Goal: Navigation & Orientation: Find specific page/section

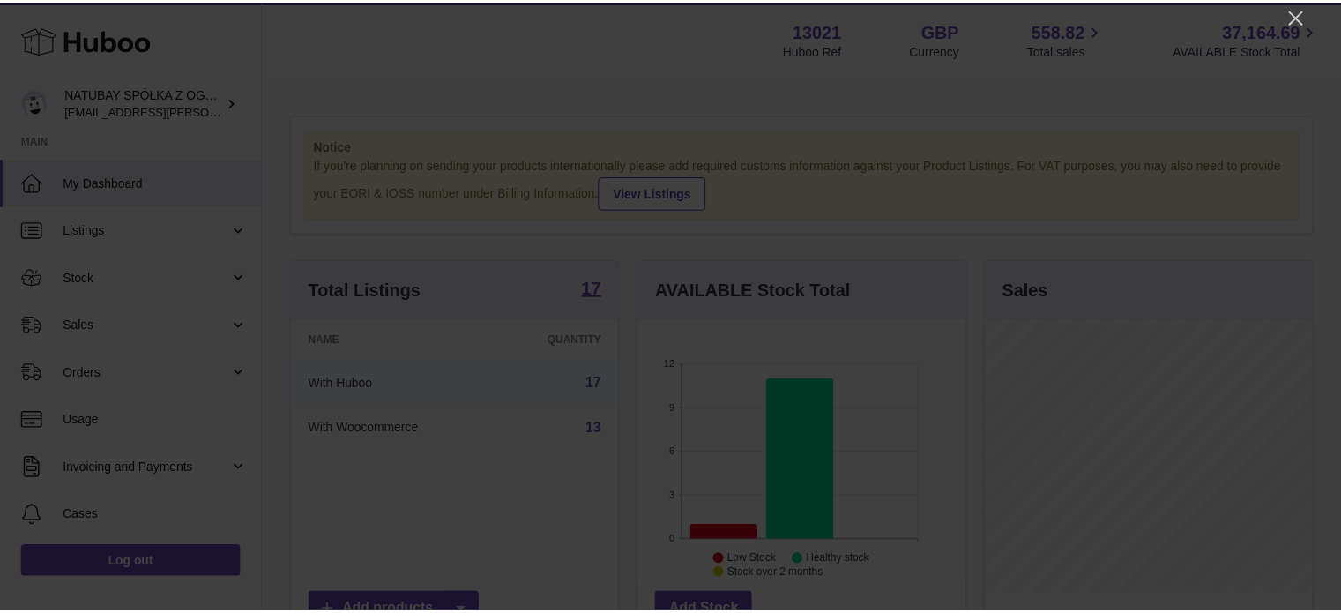
scroll to position [275, 331]
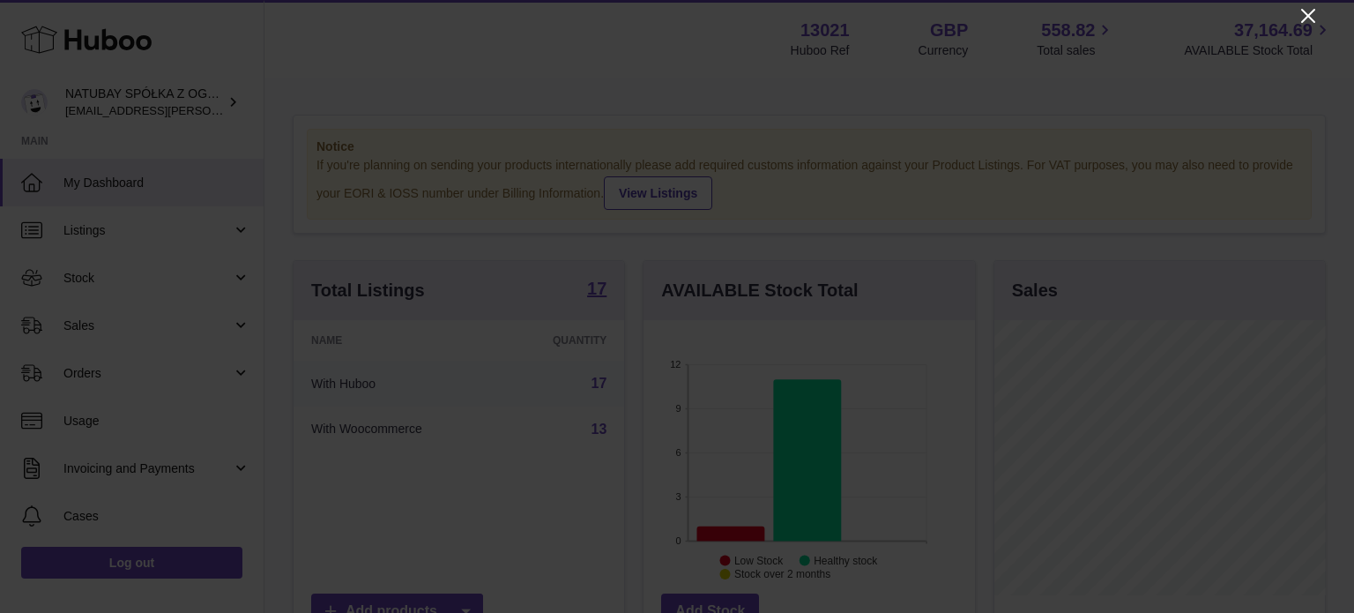
click at [1313, 13] on icon "Close" at bounding box center [1307, 15] width 21 height 21
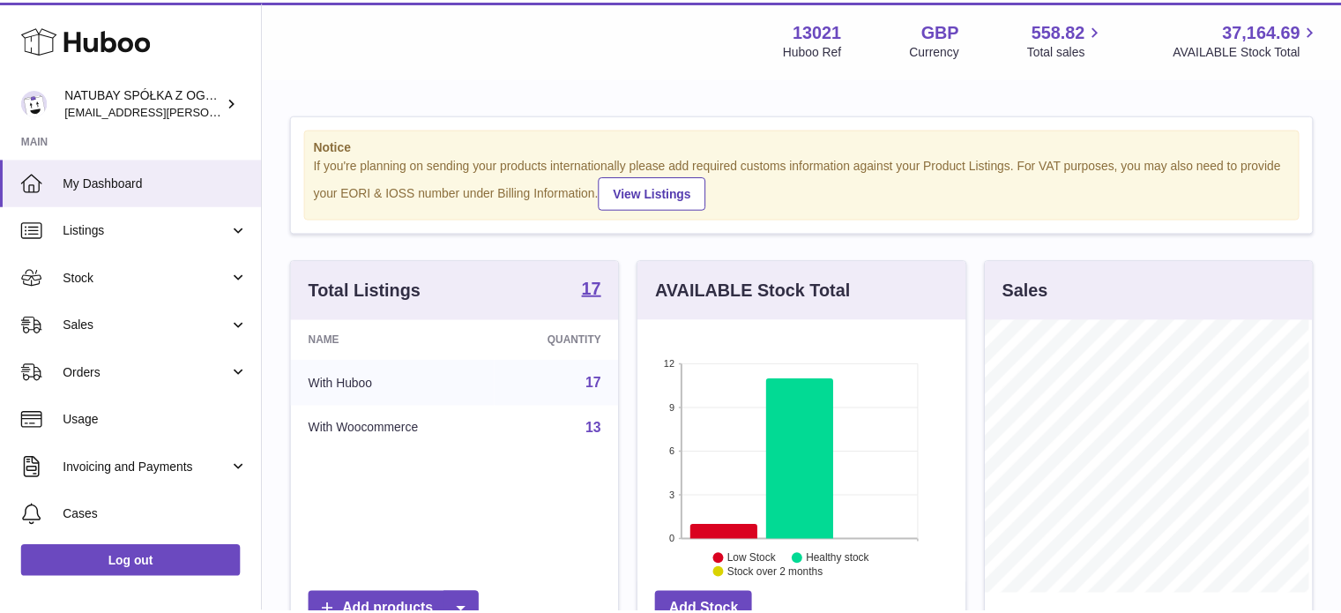
scroll to position [881141, 881089]
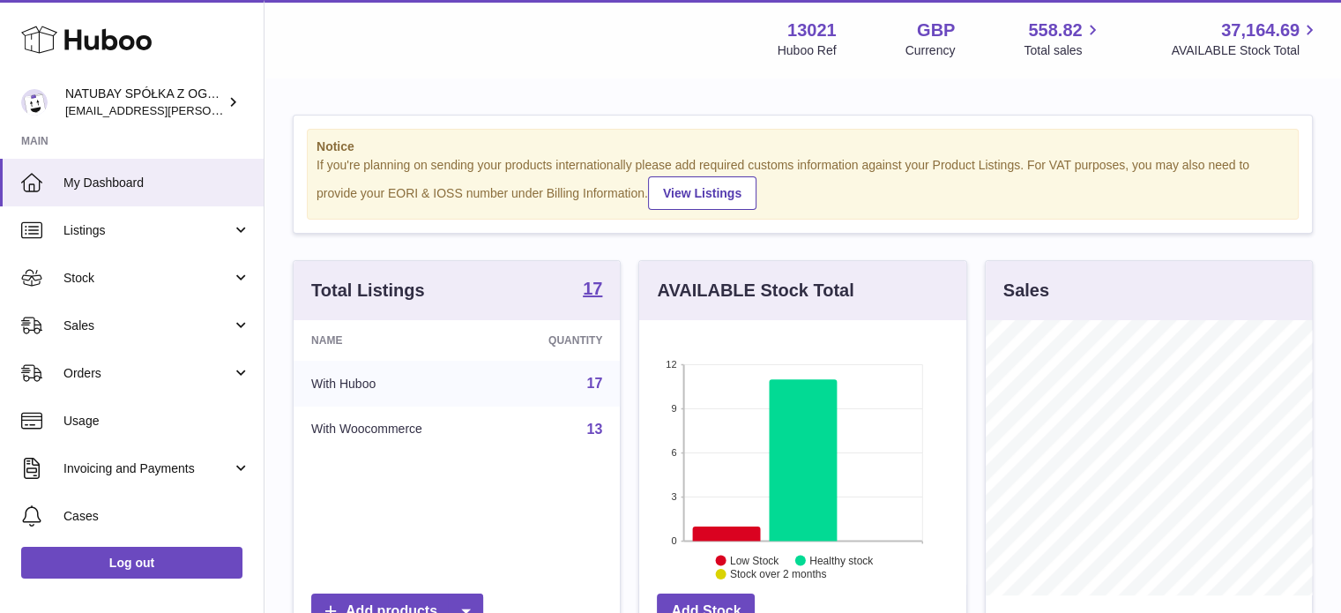
drag, startPoint x: 100, startPoint y: 276, endPoint x: 111, endPoint y: 302, distance: 28.5
click at [100, 276] on span "Stock" at bounding box center [147, 278] width 168 height 17
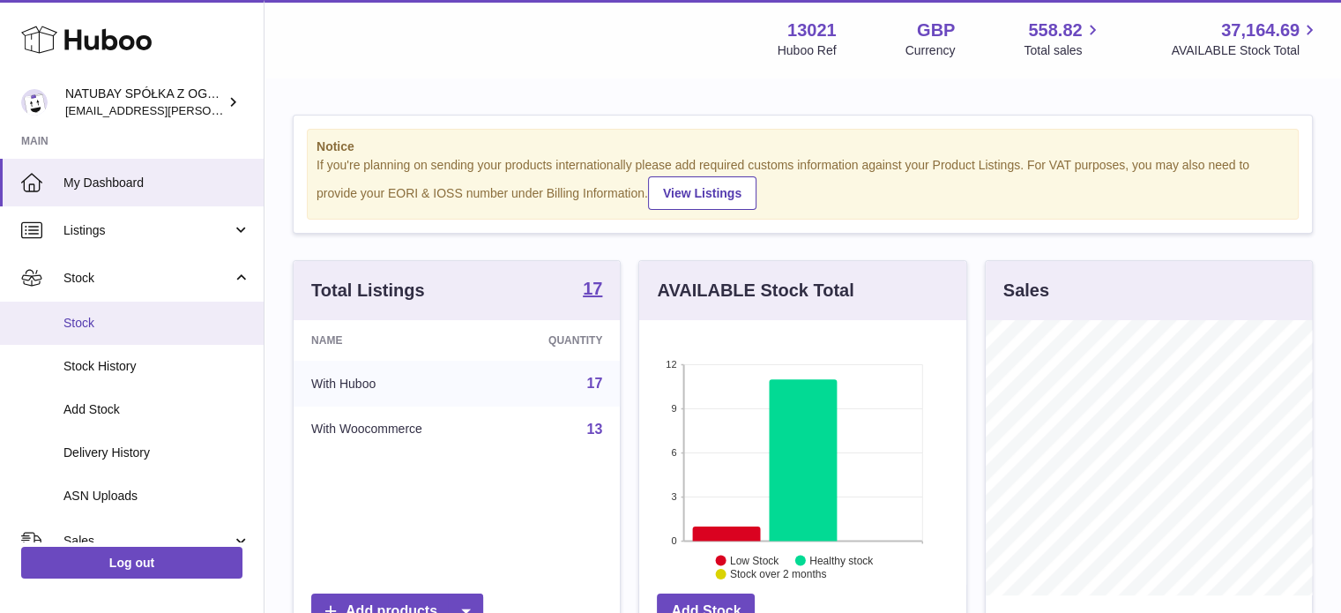
click at [115, 325] on span "Stock" at bounding box center [156, 323] width 187 height 17
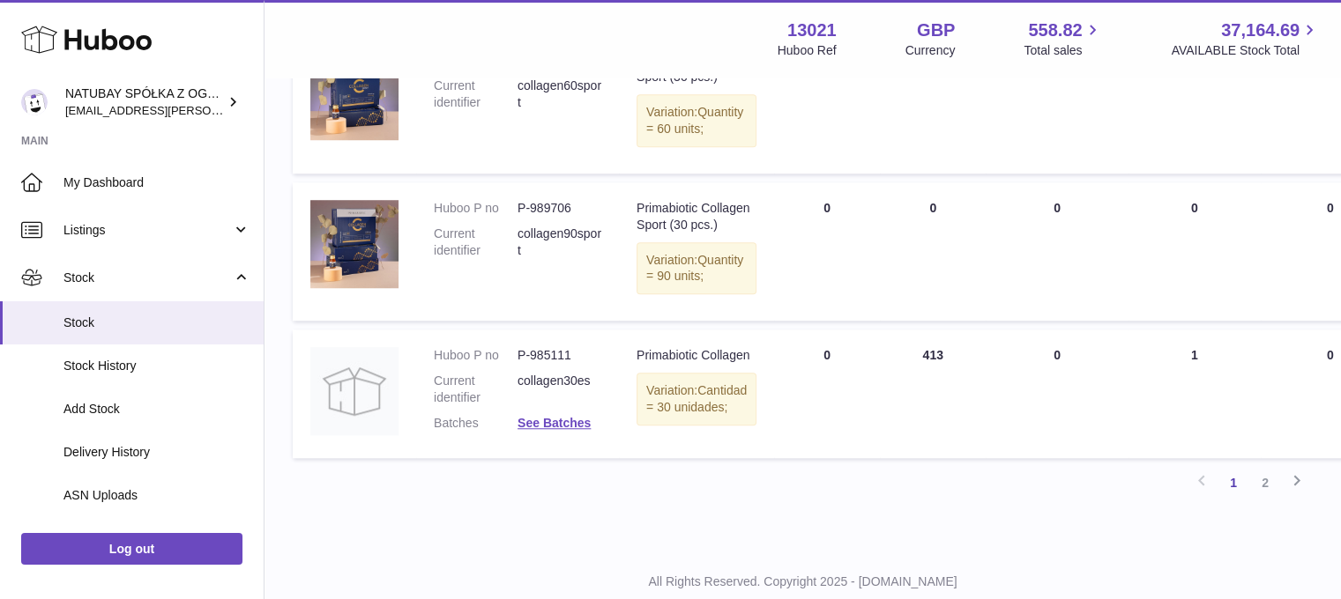
scroll to position [1498, 0]
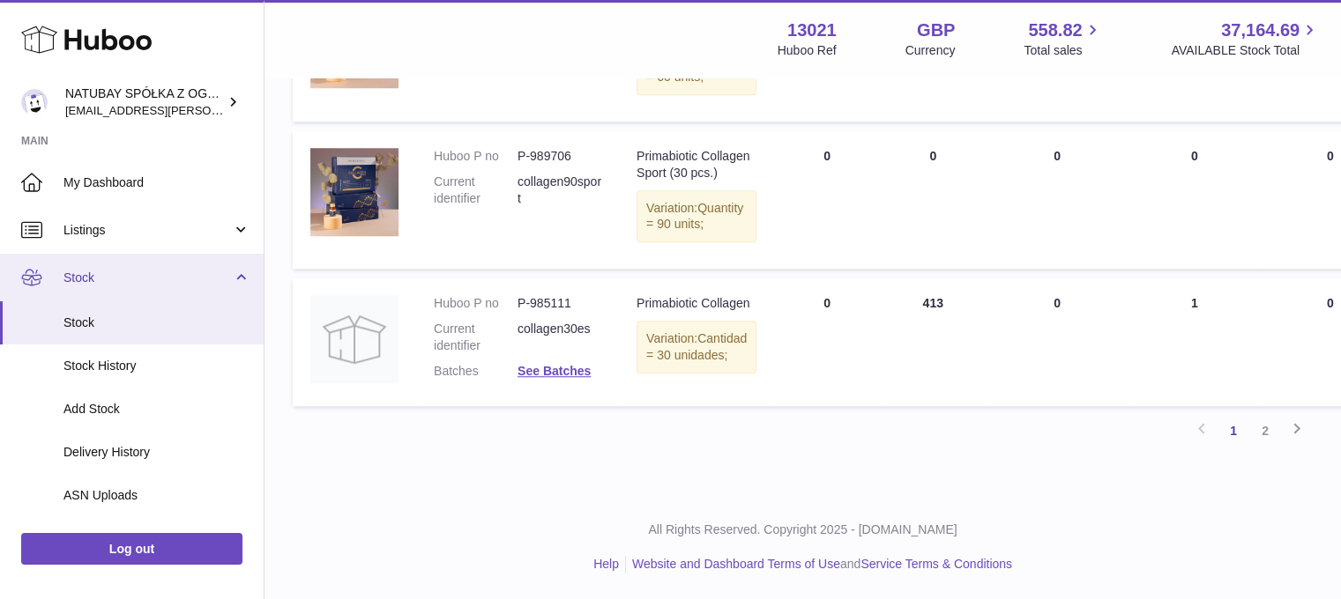
click at [127, 279] on span "Stock" at bounding box center [147, 278] width 168 height 17
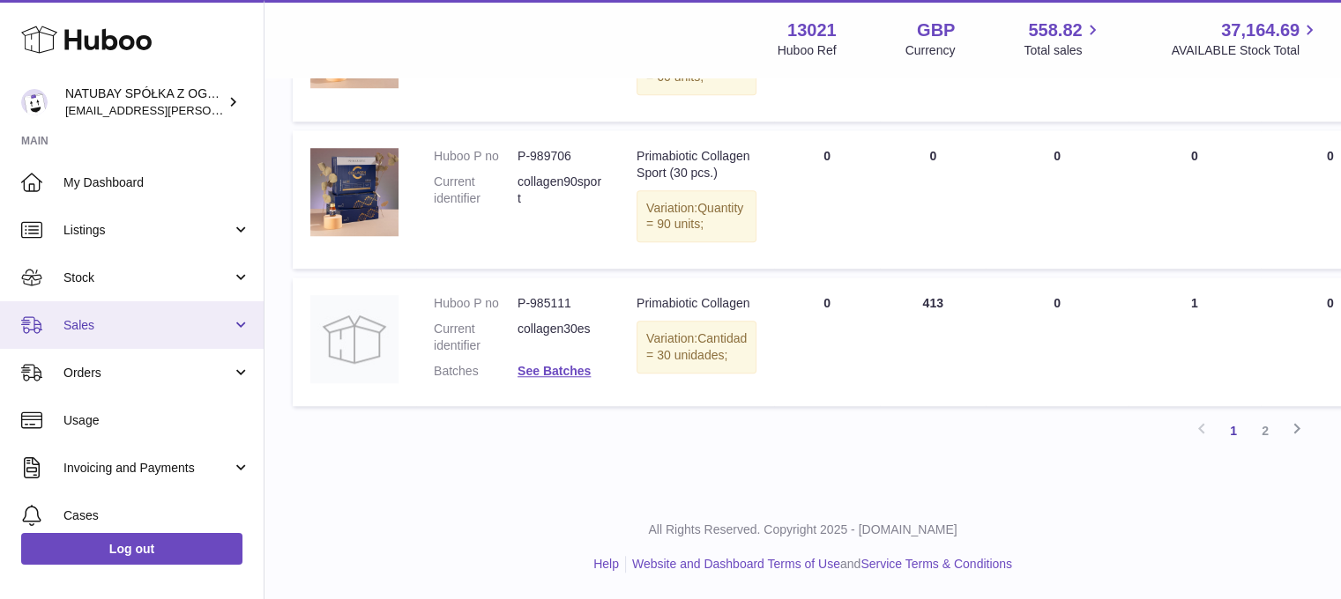
click at [122, 332] on span "Sales" at bounding box center [147, 325] width 168 height 17
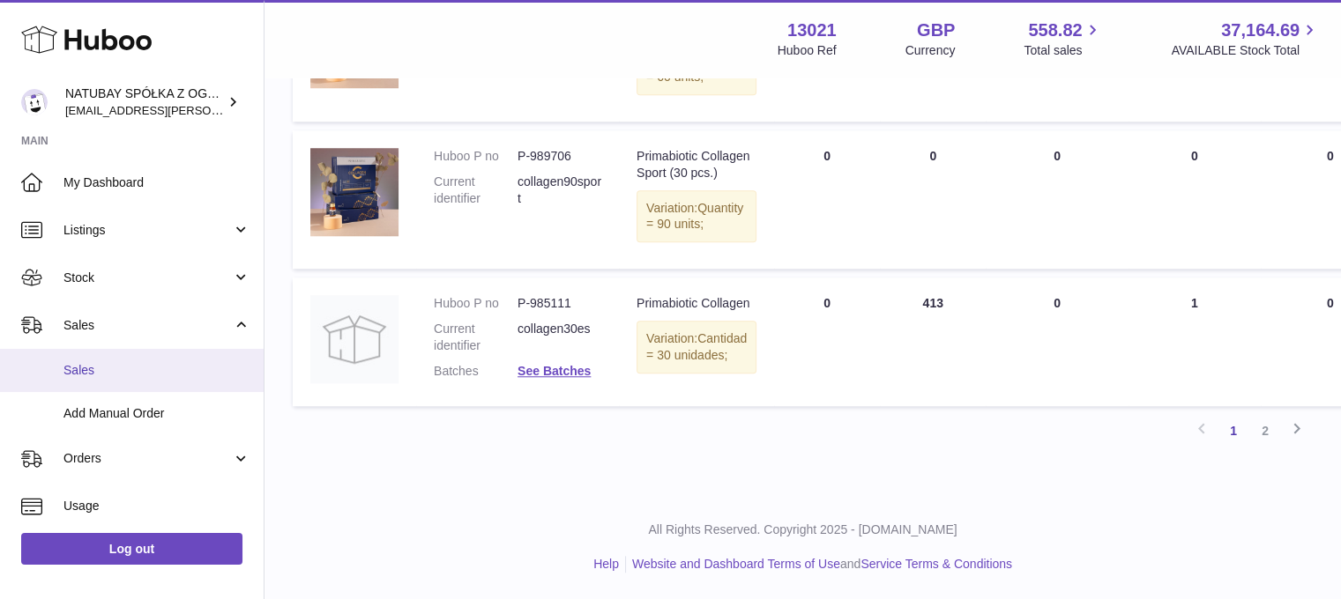
click at [121, 363] on span "Sales" at bounding box center [156, 370] width 187 height 17
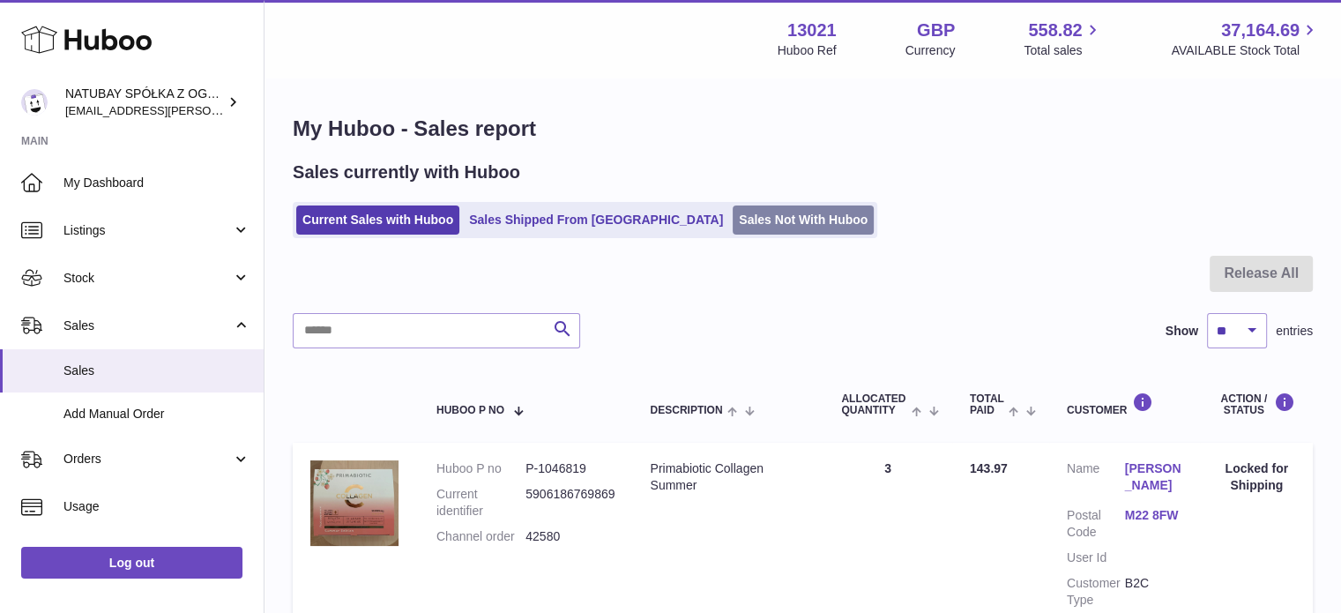
click at [732, 228] on link "Sales Not With Huboo" at bounding box center [802, 219] width 141 height 29
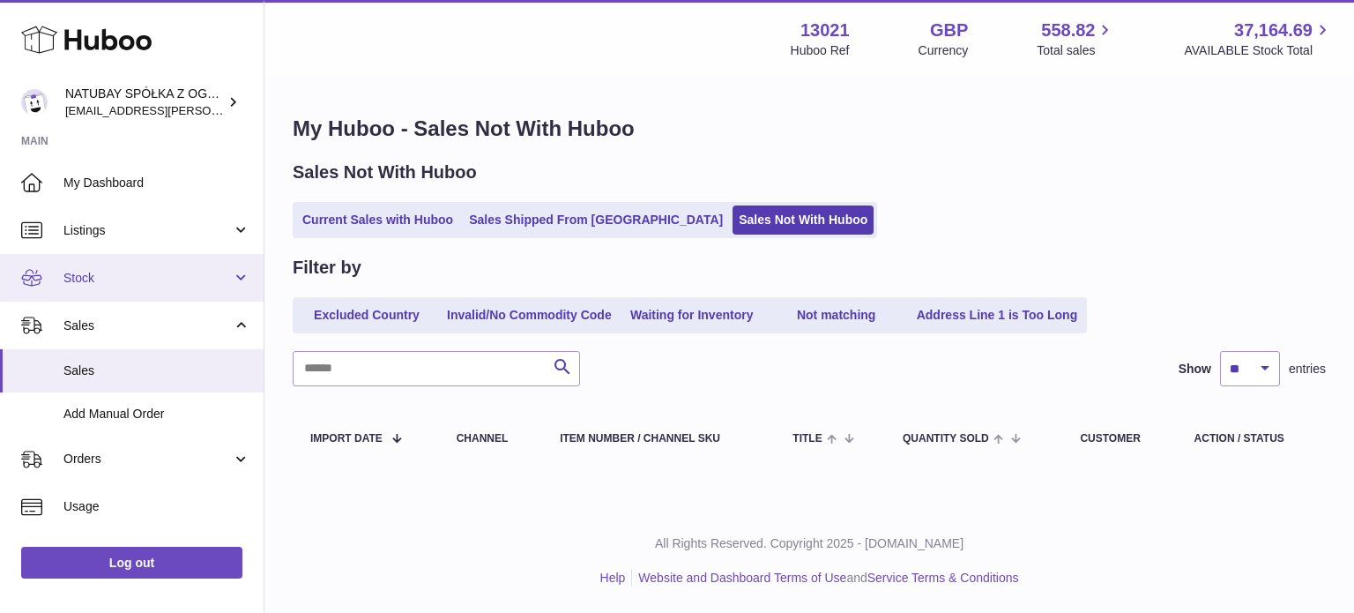
click at [104, 271] on span "Stock" at bounding box center [147, 278] width 168 height 17
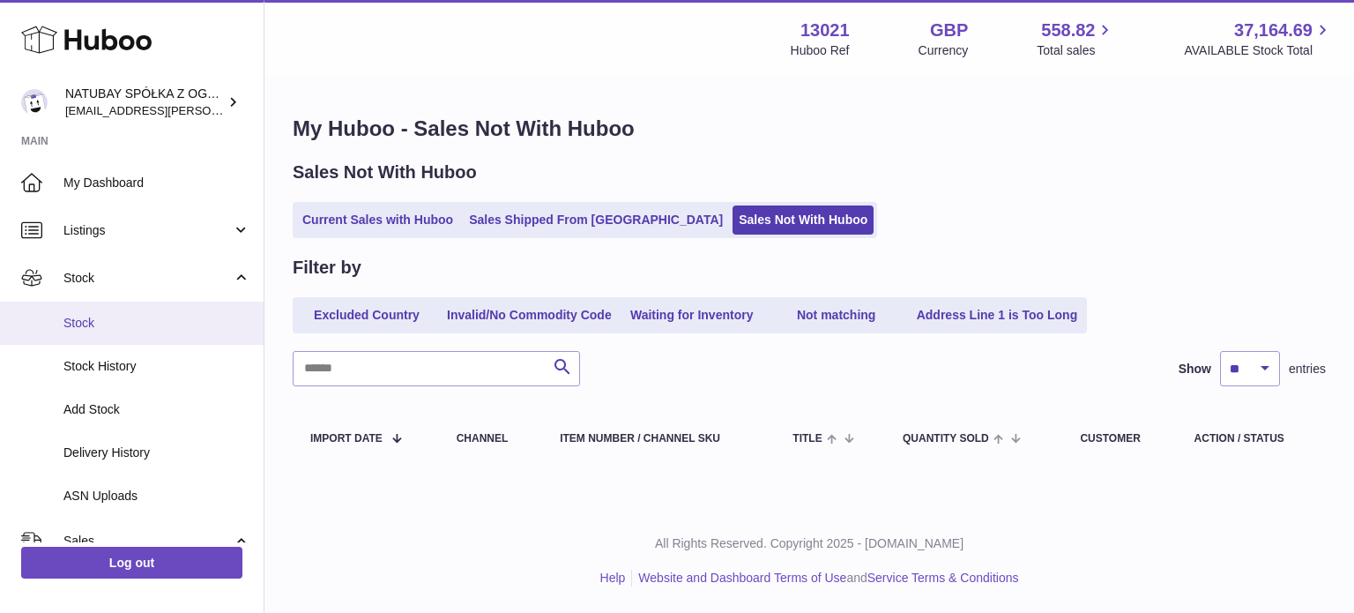
click at [106, 315] on span "Stock" at bounding box center [156, 323] width 187 height 17
